Goal: Complete application form

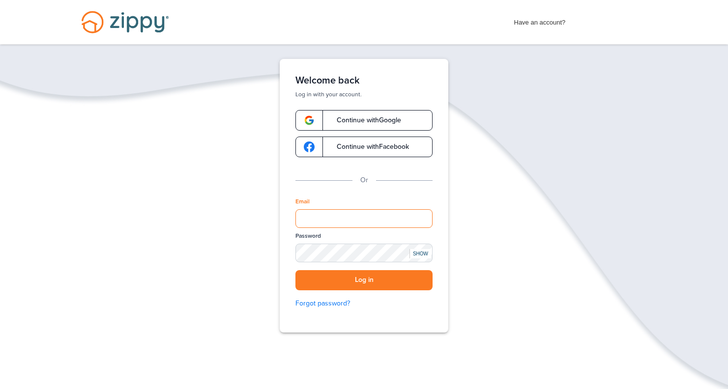
click at [325, 218] on input "Email" at bounding box center [363, 218] width 137 height 19
type input "**********"
click at [292, 254] on div "**********" at bounding box center [364, 196] width 169 height 274
click at [423, 254] on div "SHOW" at bounding box center [420, 253] width 22 height 9
click at [367, 281] on button "Log in" at bounding box center [363, 280] width 137 height 20
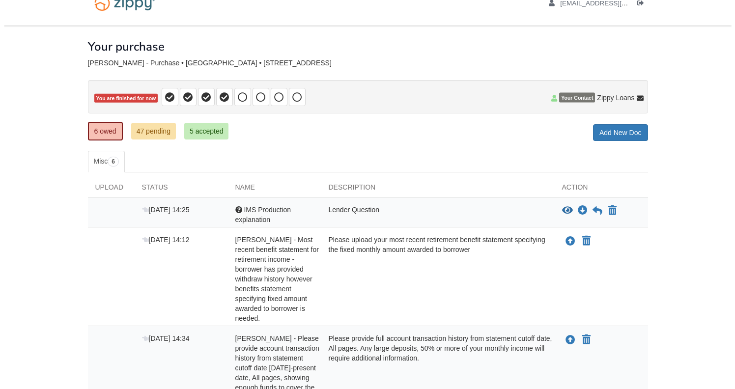
scroll to position [41, 0]
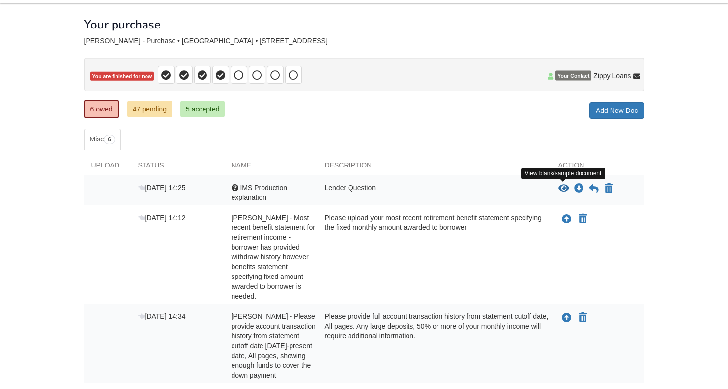
click at [563, 184] on icon "View IMS Production explanation" at bounding box center [563, 189] width 11 height 10
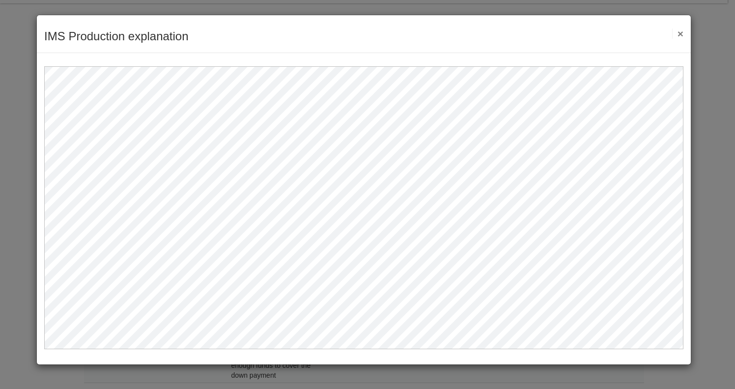
click at [680, 33] on button "×" at bounding box center [677, 33] width 11 height 10
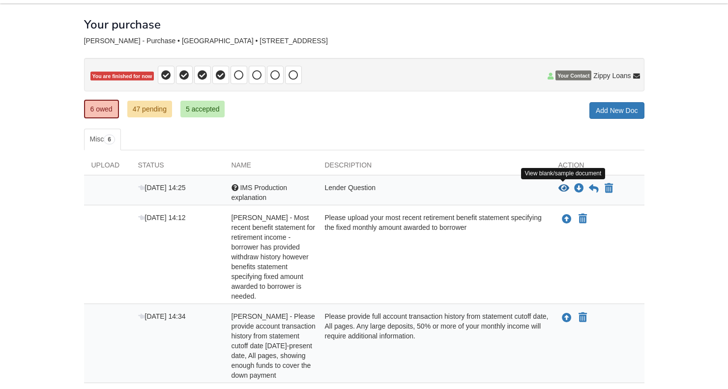
click at [561, 187] on icon "View IMS Production explanation" at bounding box center [563, 189] width 11 height 10
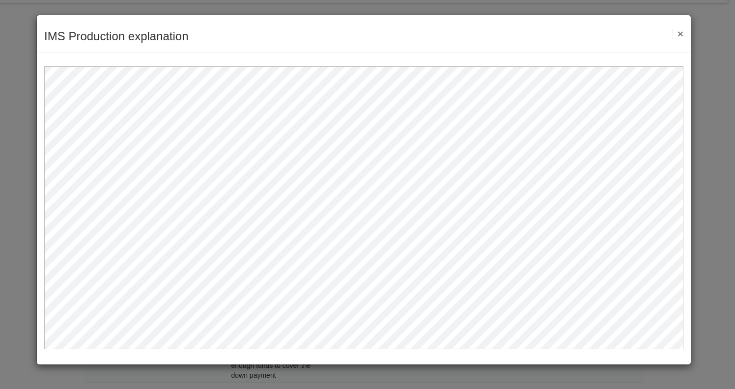
click at [681, 32] on button "×" at bounding box center [677, 33] width 11 height 10
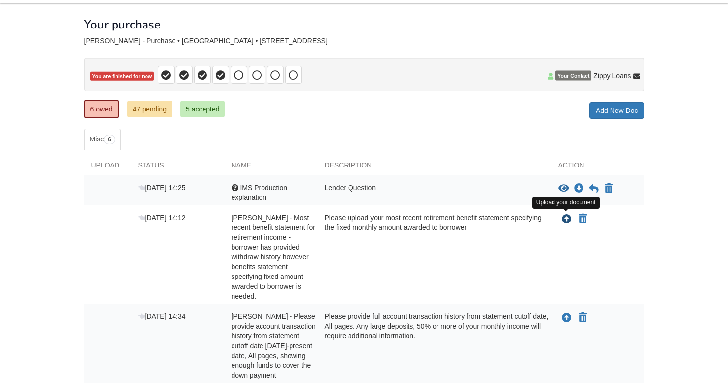
click at [565, 218] on icon "Upload Robert Fultz - Most recent benefit statement for retirement income - bor…" at bounding box center [567, 220] width 10 height 10
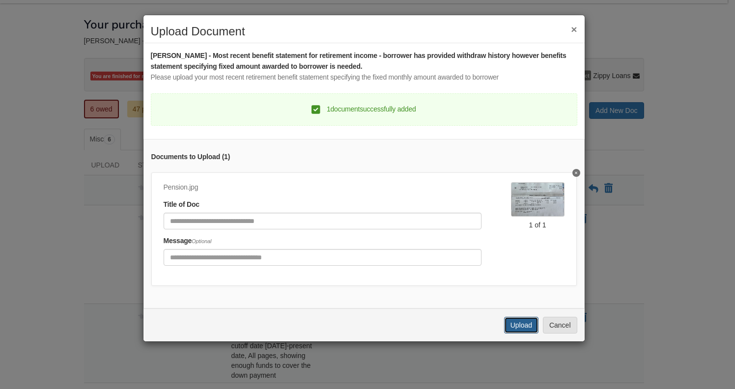
click at [525, 332] on button "Upload" at bounding box center [521, 325] width 34 height 17
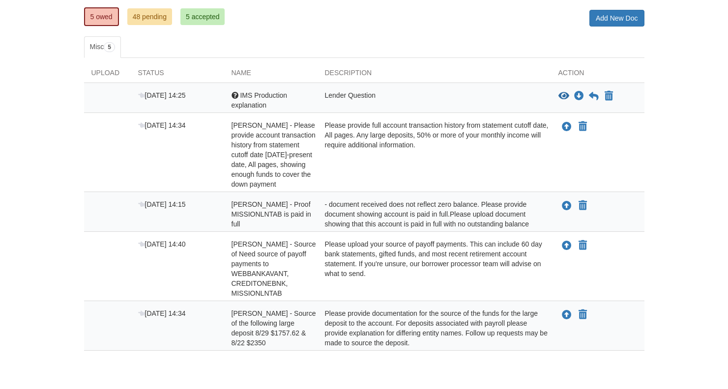
scroll to position [159, 0]
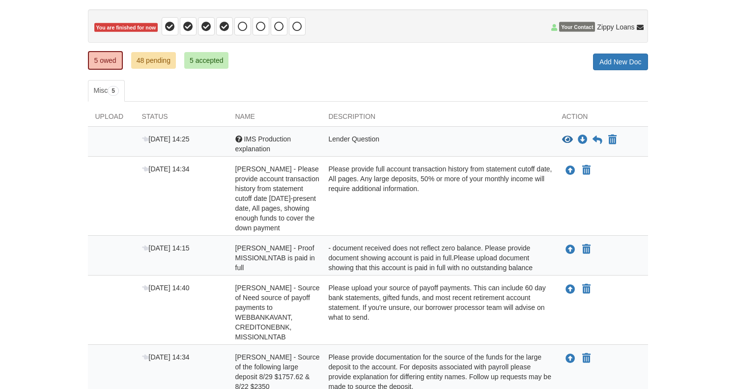
scroll to position [103, 0]
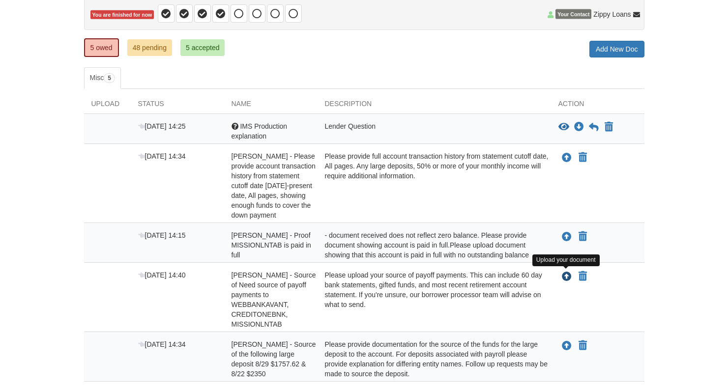
click at [568, 272] on icon "Upload Robert Fultz - Source of Need source of payoff payments to WEBBANKAVANT,…" at bounding box center [567, 277] width 10 height 10
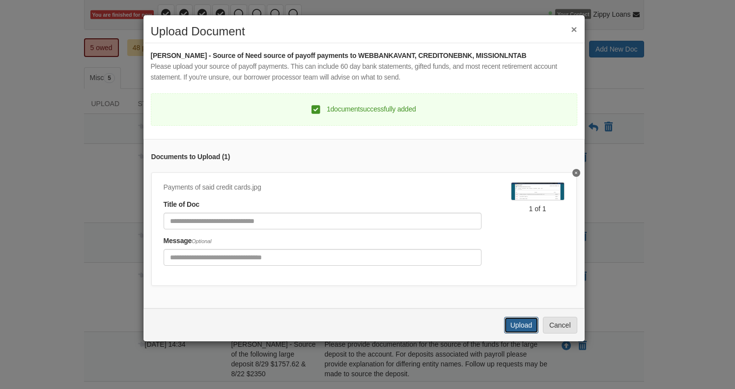
click at [516, 332] on button "Upload" at bounding box center [521, 325] width 34 height 17
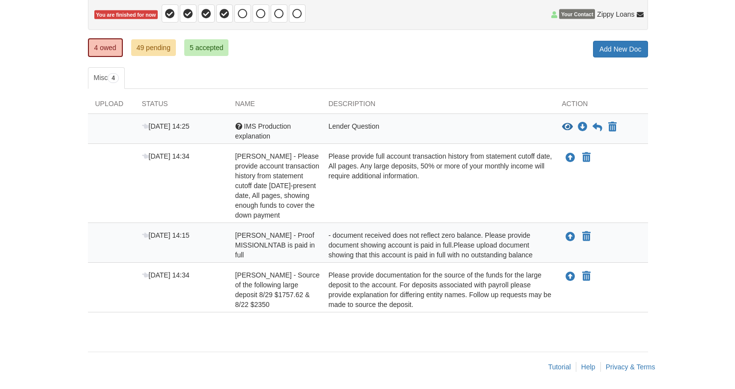
scroll to position [105, 0]
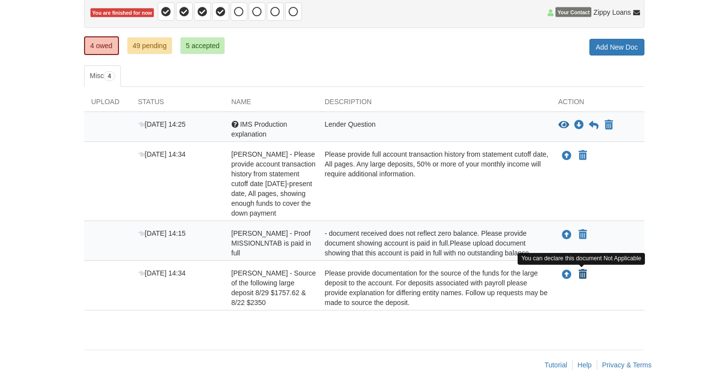
click at [581, 274] on icon "Declare Robert Fultz - Source of the following large deposit 8/29 $1757.62 & 8/…" at bounding box center [582, 275] width 8 height 10
type input "**********"
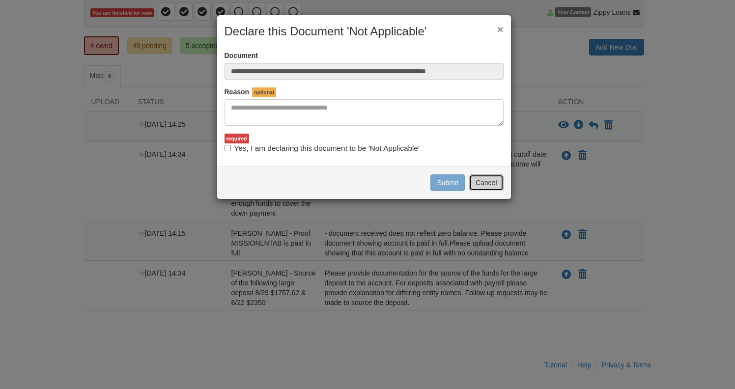
click at [481, 178] on button "Cancel" at bounding box center [486, 182] width 34 height 17
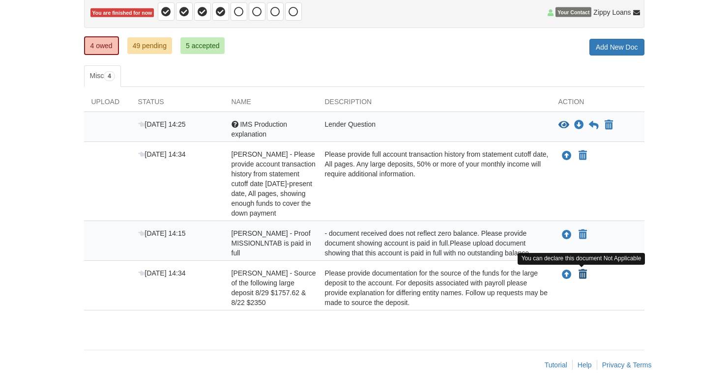
click at [584, 275] on icon "Declare Robert Fultz - Source of the following large deposit 8/29 $1757.62 & 8/…" at bounding box center [582, 275] width 8 height 10
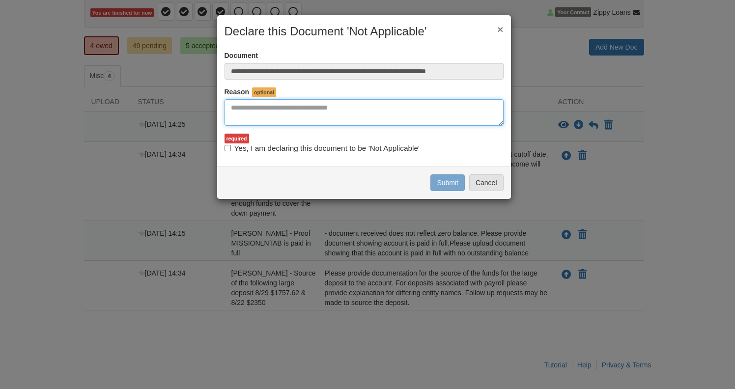
click at [244, 113] on textarea "Reasons Why" at bounding box center [364, 112] width 279 height 27
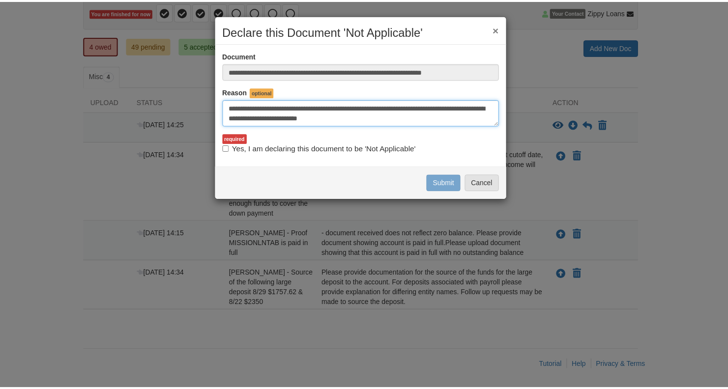
scroll to position [6, 0]
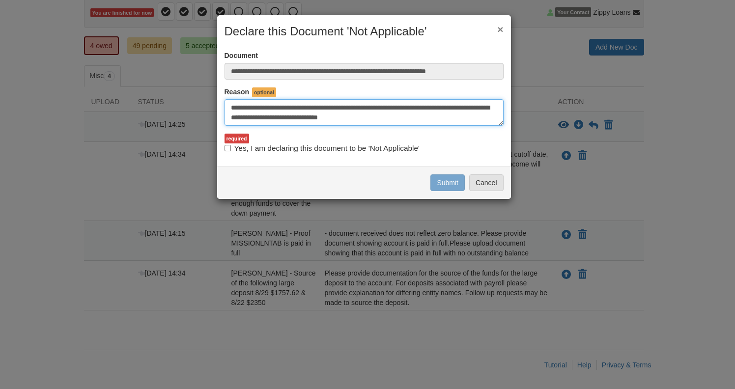
type textarea "**********"
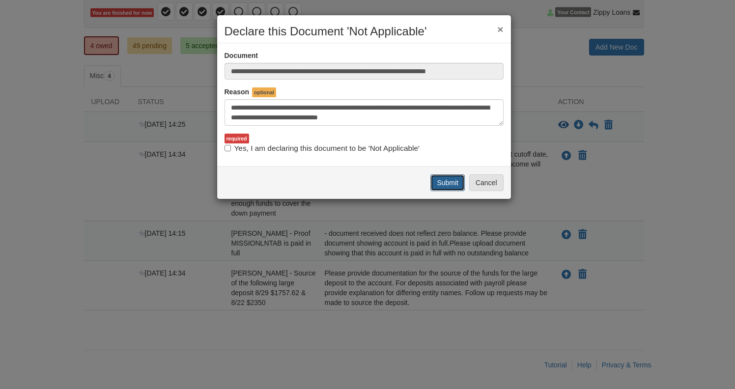
click at [451, 181] on button "Submit" at bounding box center [447, 182] width 34 height 17
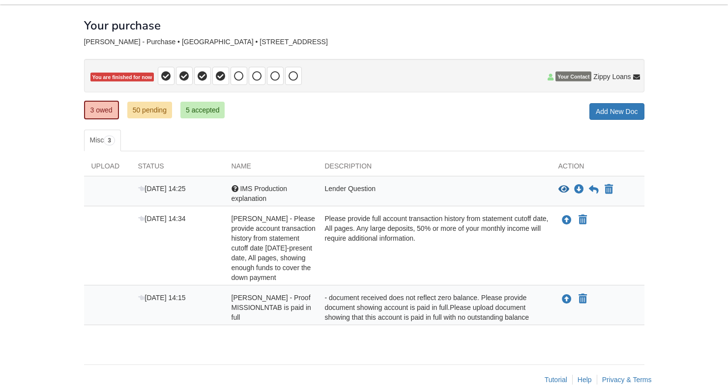
scroll to position [55, 0]
